Goal: Information Seeking & Learning: Find specific fact

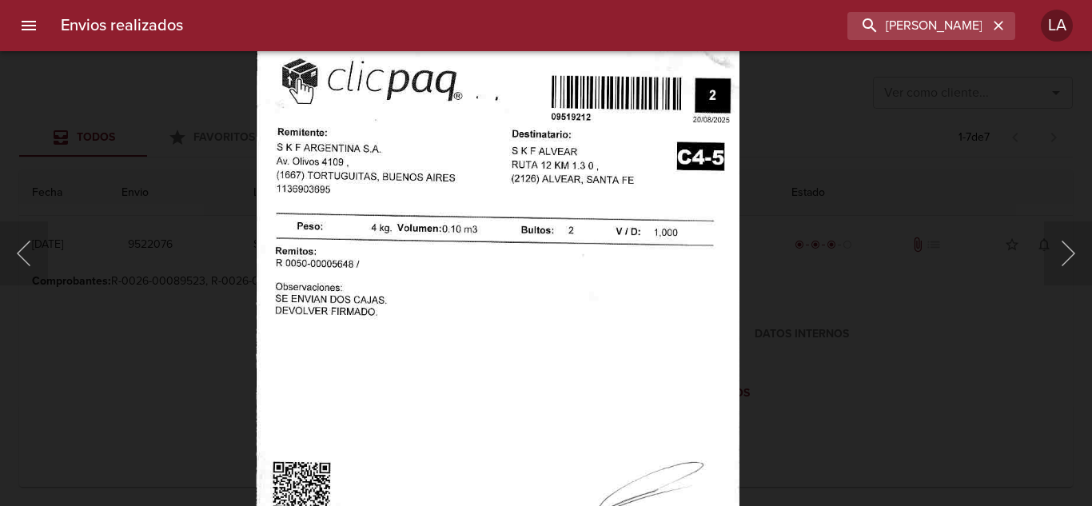
type input "[PERSON_NAME]"
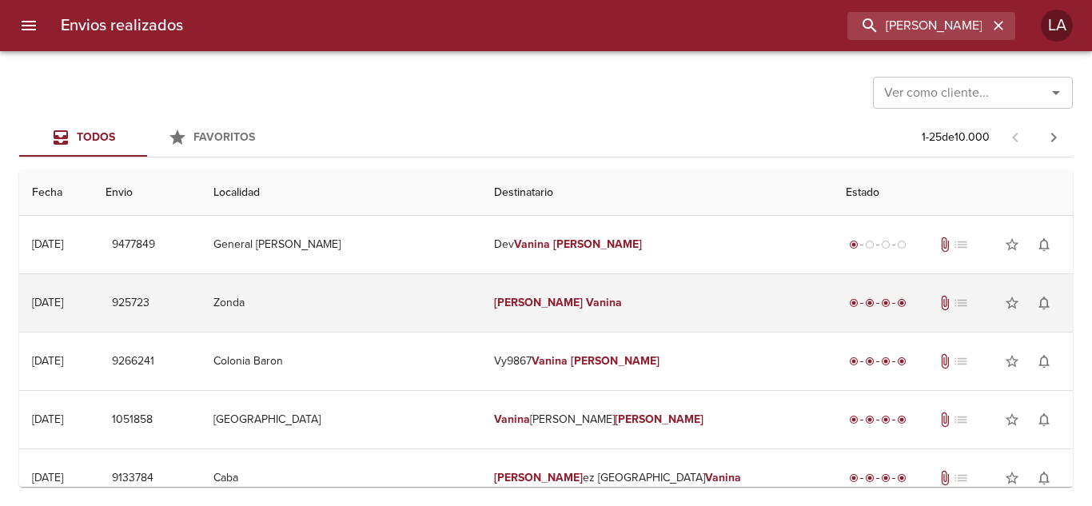
click at [672, 307] on td "[PERSON_NAME]" at bounding box center [657, 303] width 352 height 58
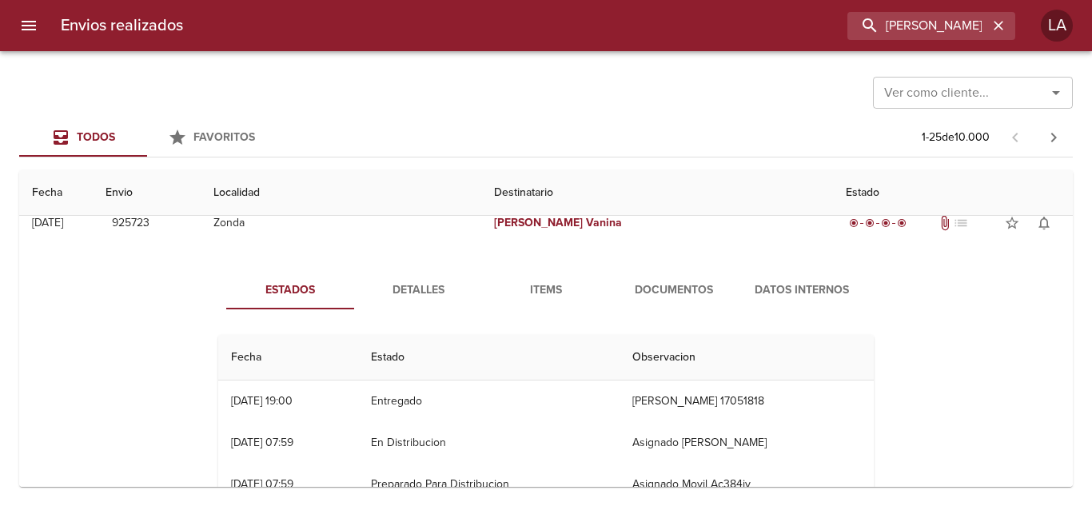
scroll to position [1, 0]
click at [701, 291] on span "Documentos" at bounding box center [674, 291] width 109 height 20
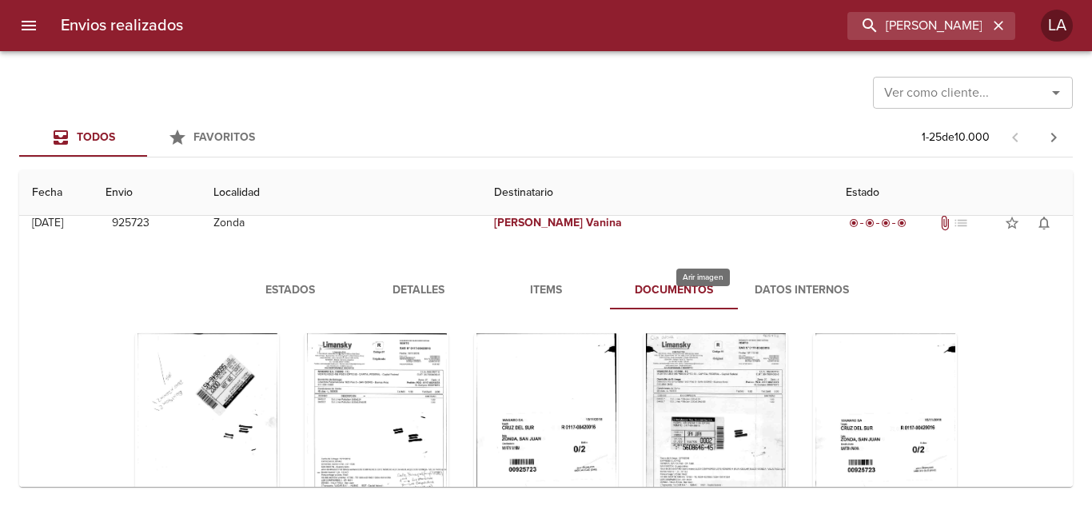
scroll to position [80, 0]
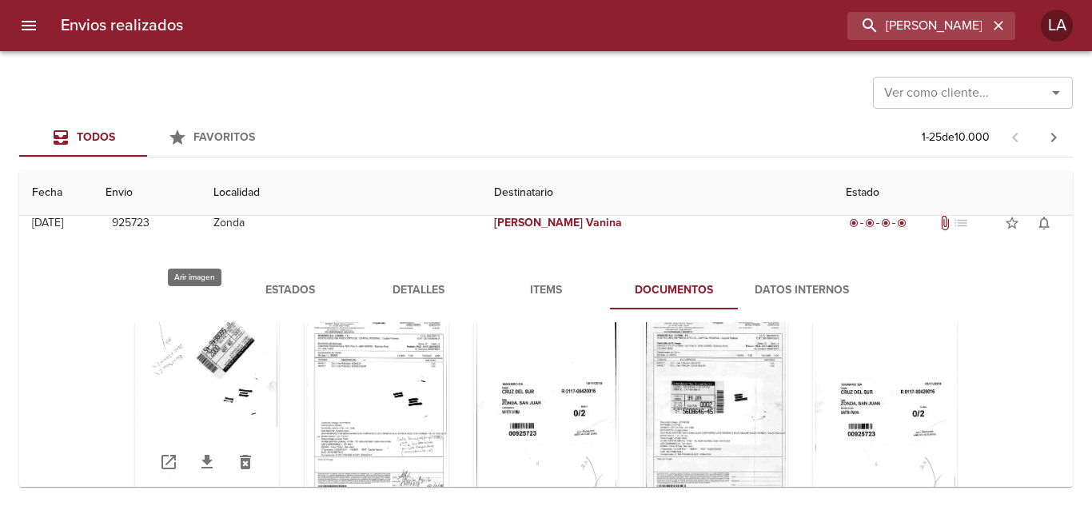
click at [238, 418] on div "Tabla de envíos del cliente" at bounding box center [207, 397] width 144 height 200
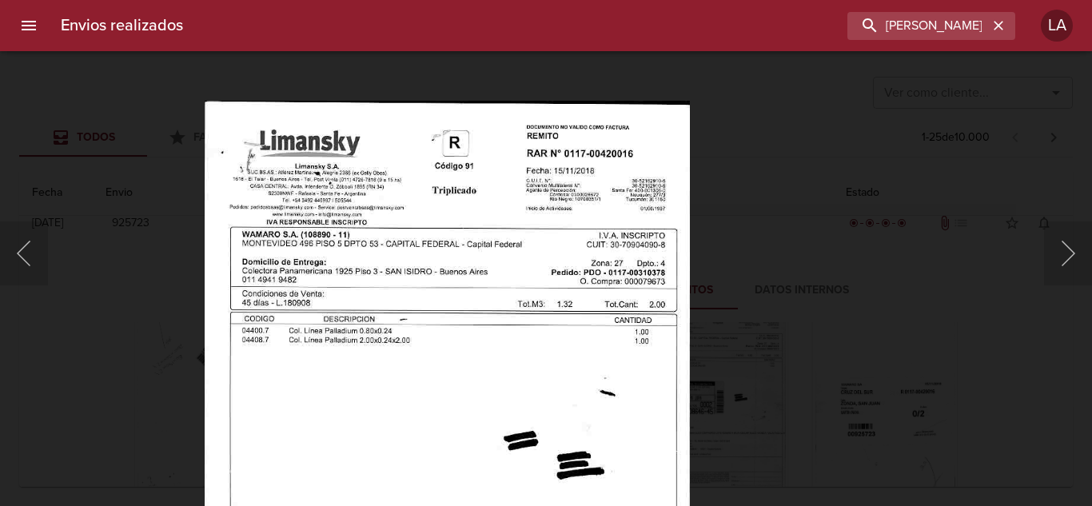
click at [789, 230] on div "Lightbox" at bounding box center [546, 253] width 1092 height 506
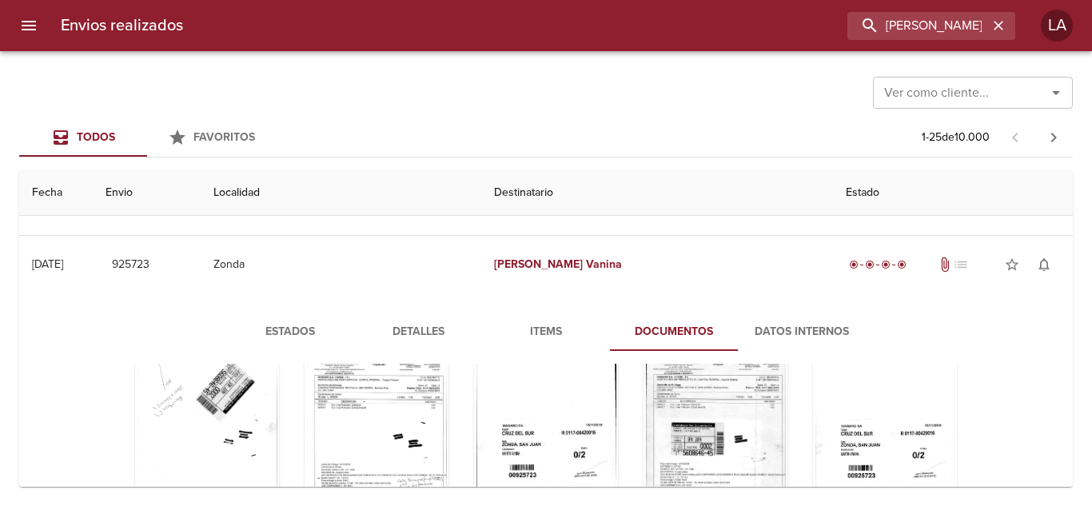
scroll to position [0, 0]
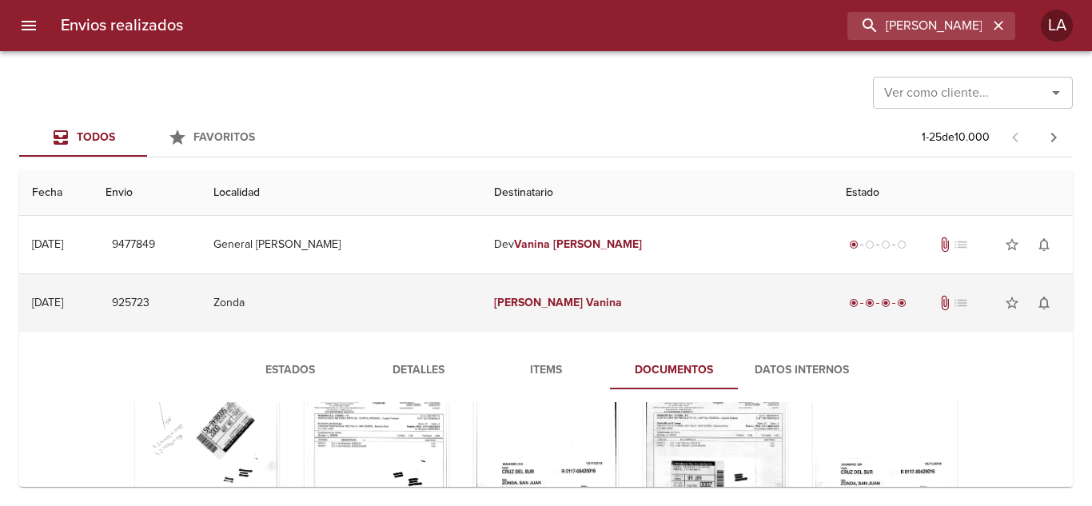
click at [473, 285] on td "Zonda" at bounding box center [341, 303] width 281 height 58
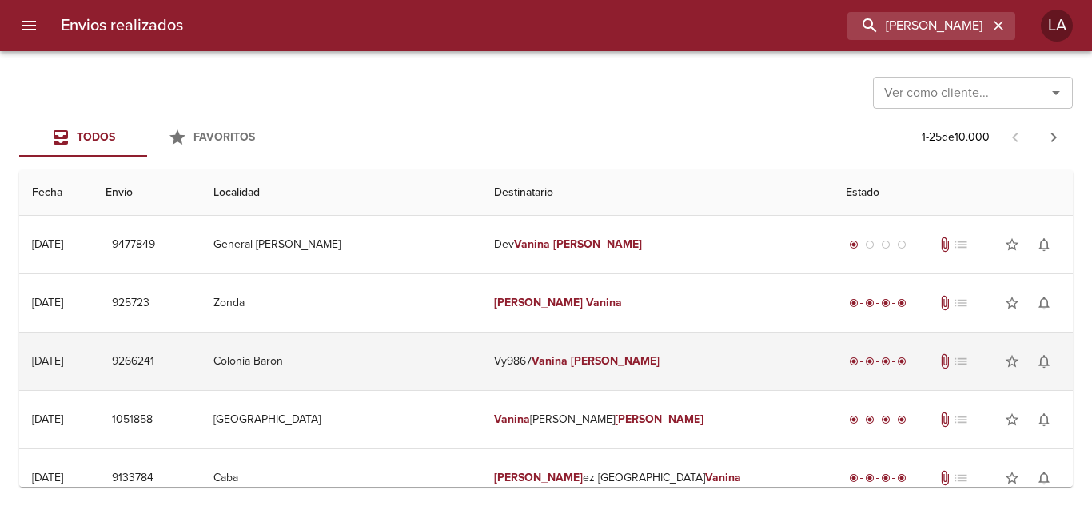
click at [621, 359] on td "Vy9867 [PERSON_NAME]" at bounding box center [657, 362] width 352 height 58
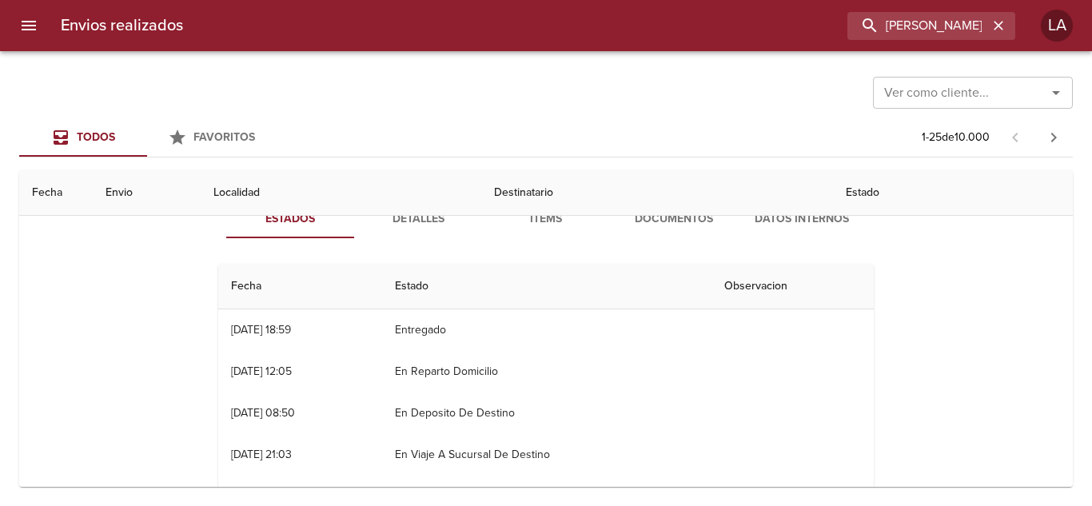
scroll to position [80, 0]
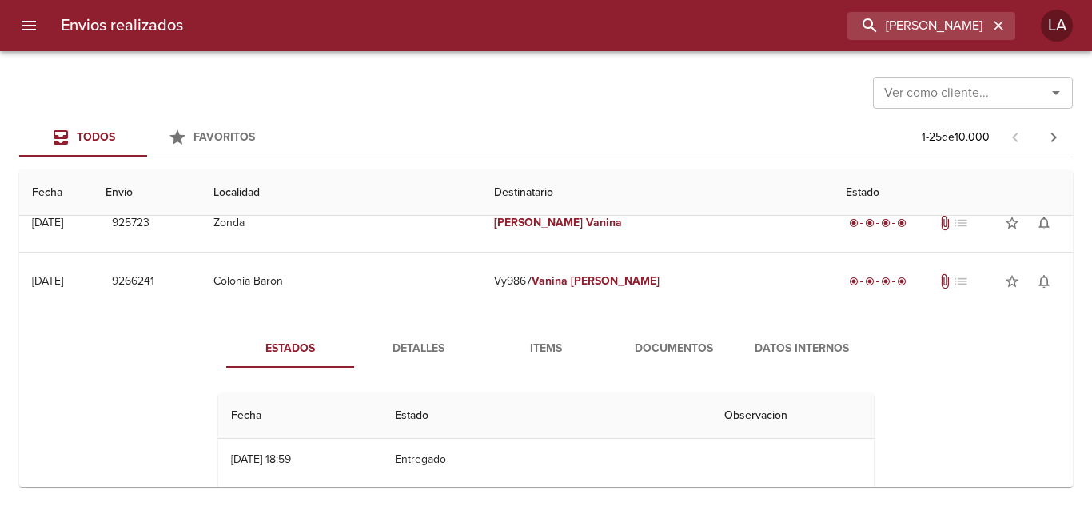
click at [637, 350] on span "Documentos" at bounding box center [674, 349] width 109 height 20
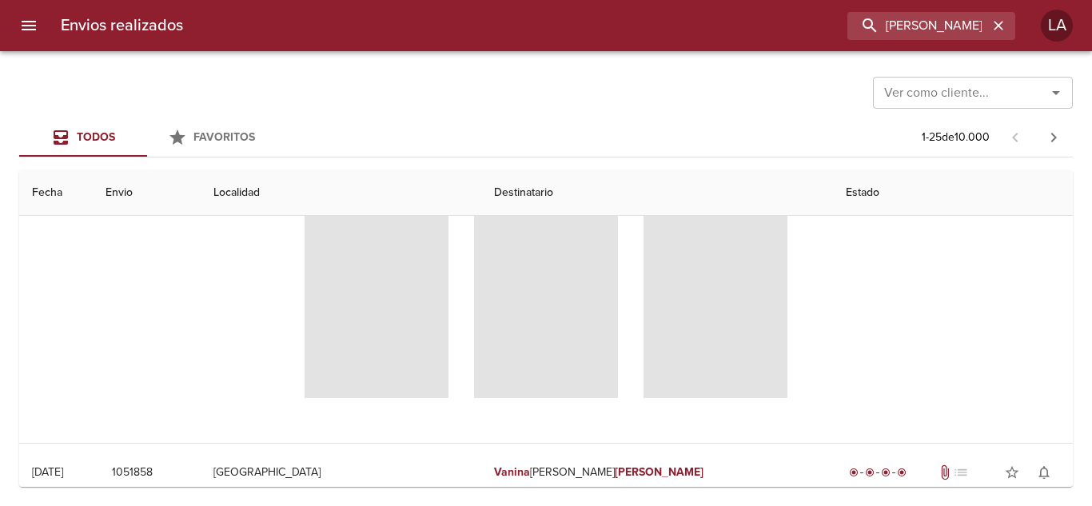
scroll to position [240, 0]
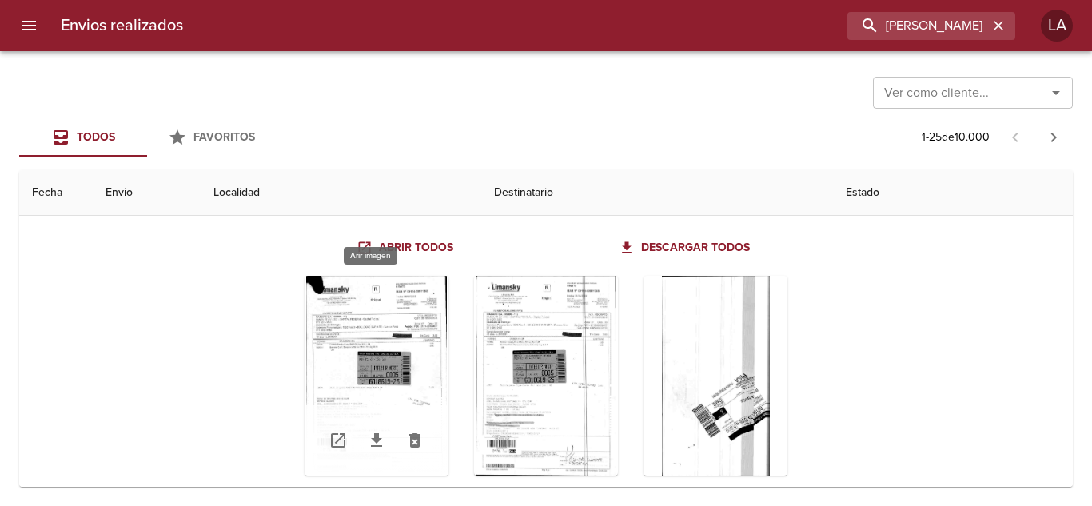
click at [421, 368] on div "Tabla de envíos del cliente" at bounding box center [377, 376] width 144 height 200
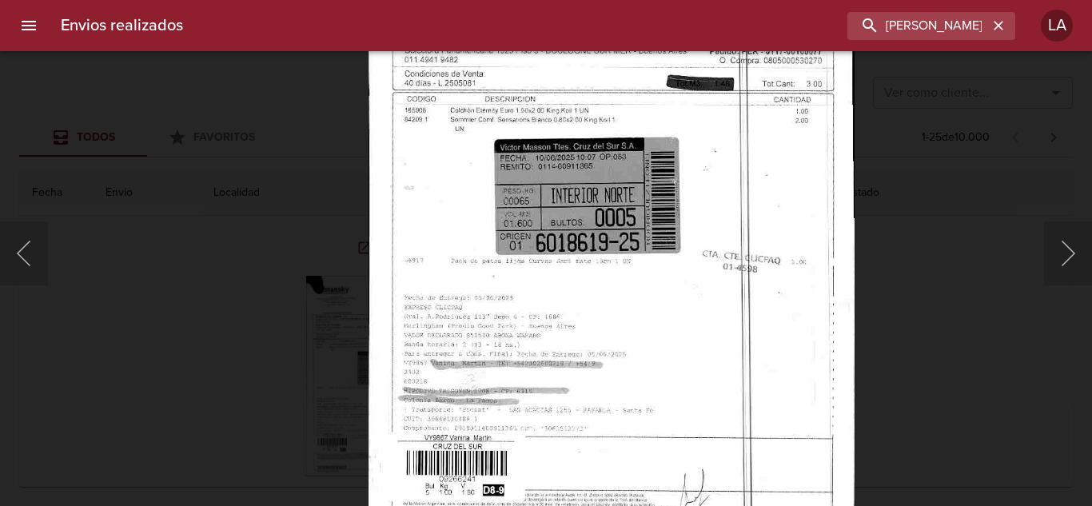
click at [678, 387] on img "Lightbox" at bounding box center [611, 227] width 485 height 696
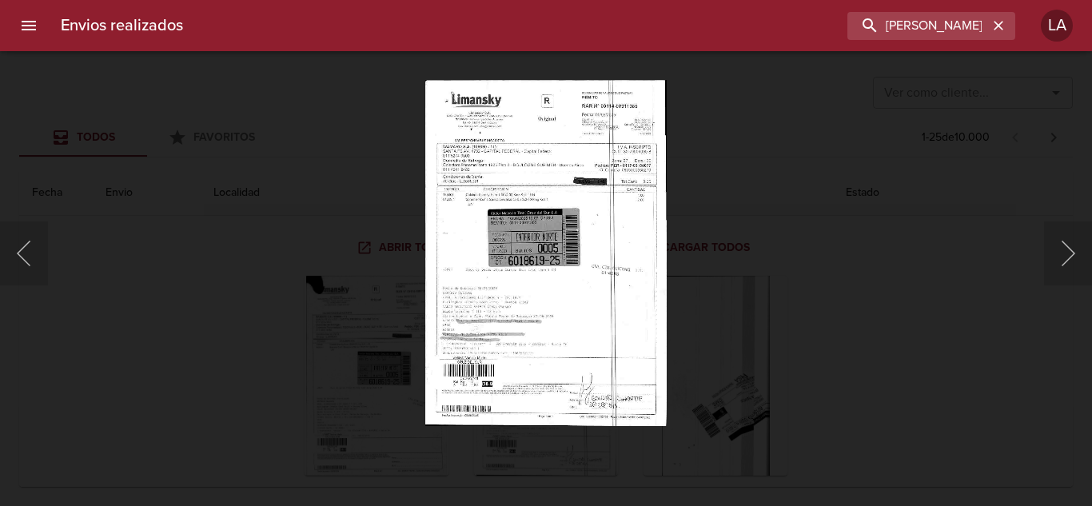
click at [580, 321] on img "Lightbox" at bounding box center [546, 253] width 242 height 346
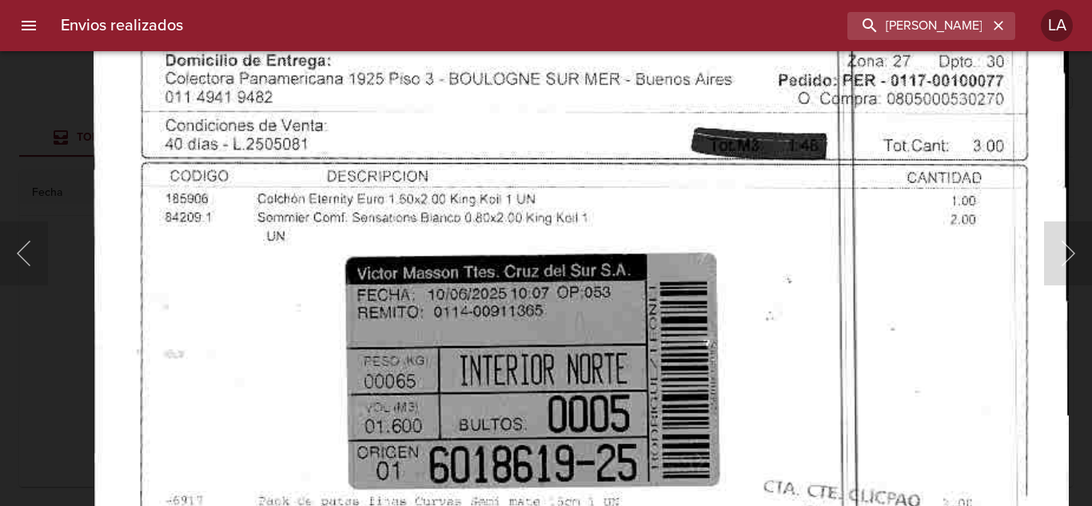
click at [580, 353] on img "Lightbox" at bounding box center [582, 433] width 976 height 1397
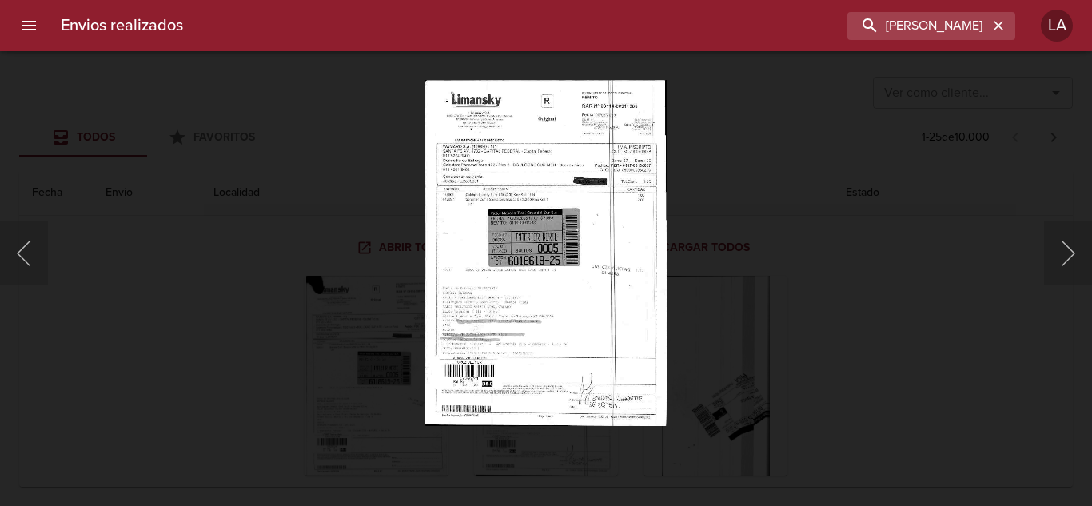
click at [832, 344] on div "Lightbox" at bounding box center [546, 253] width 1092 height 506
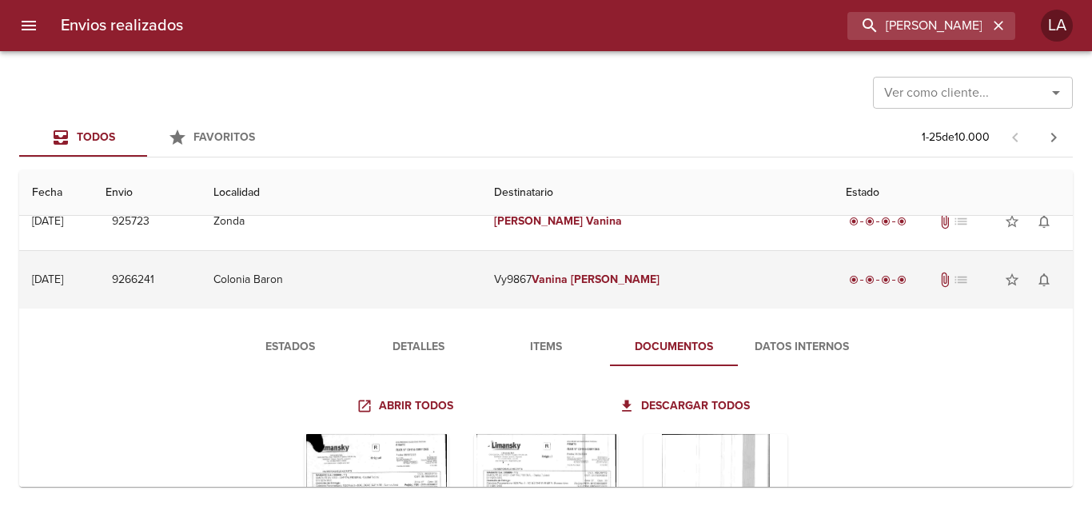
scroll to position [80, 0]
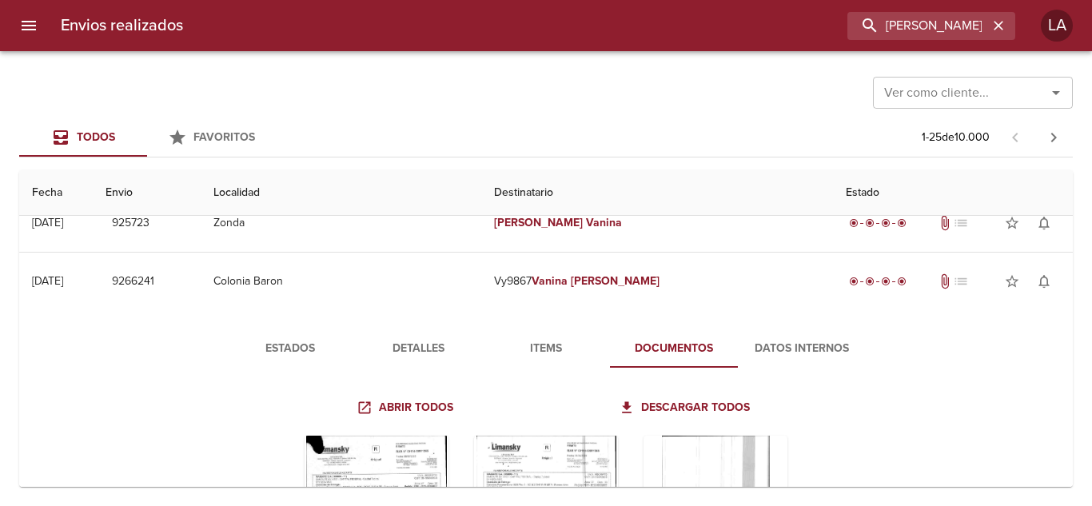
click at [410, 358] on span "Detalles" at bounding box center [418, 349] width 109 height 20
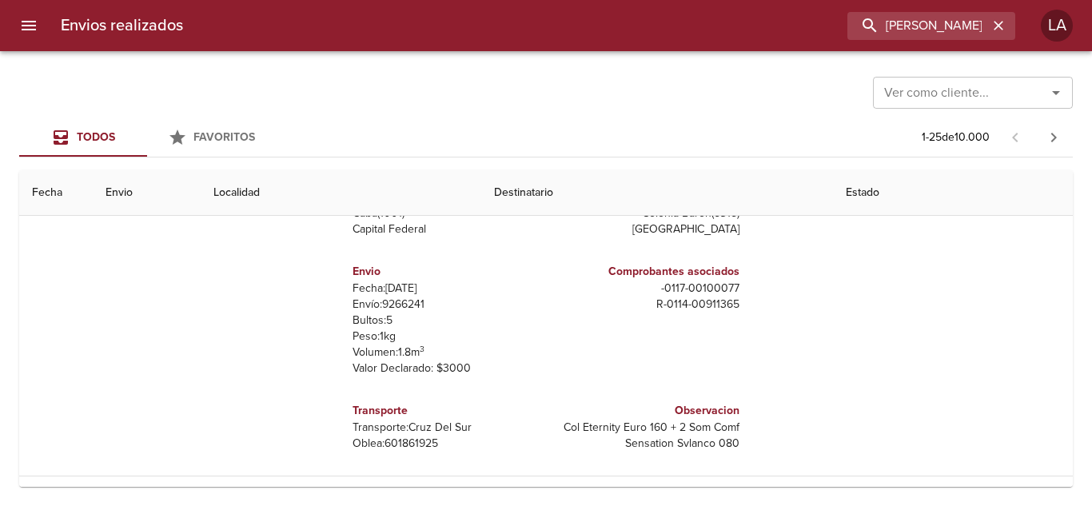
scroll to position [240, 0]
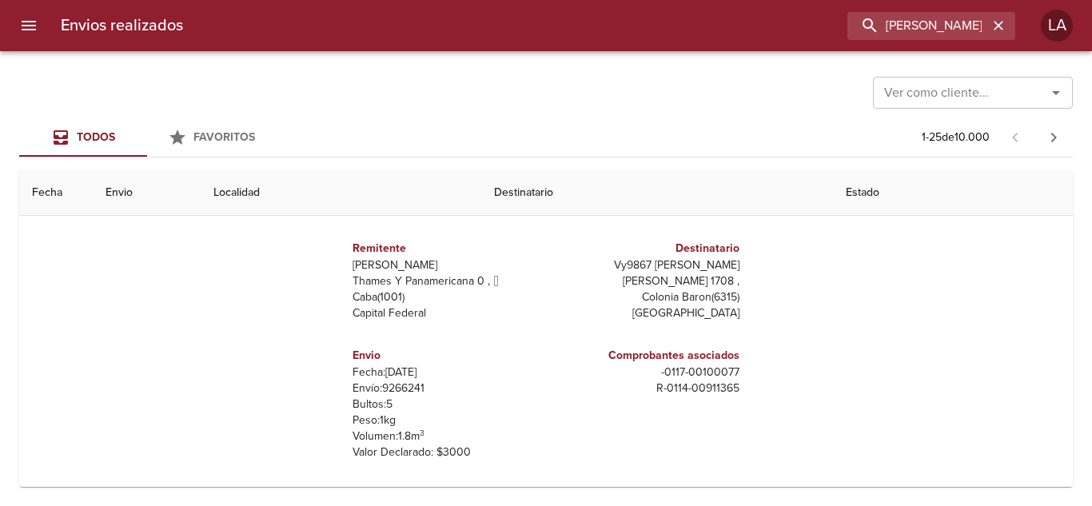
click at [397, 388] on p "Envío: 9266241" at bounding box center [446, 389] width 187 height 16
copy p "9266241"
